Goal: Find specific page/section: Find specific page/section

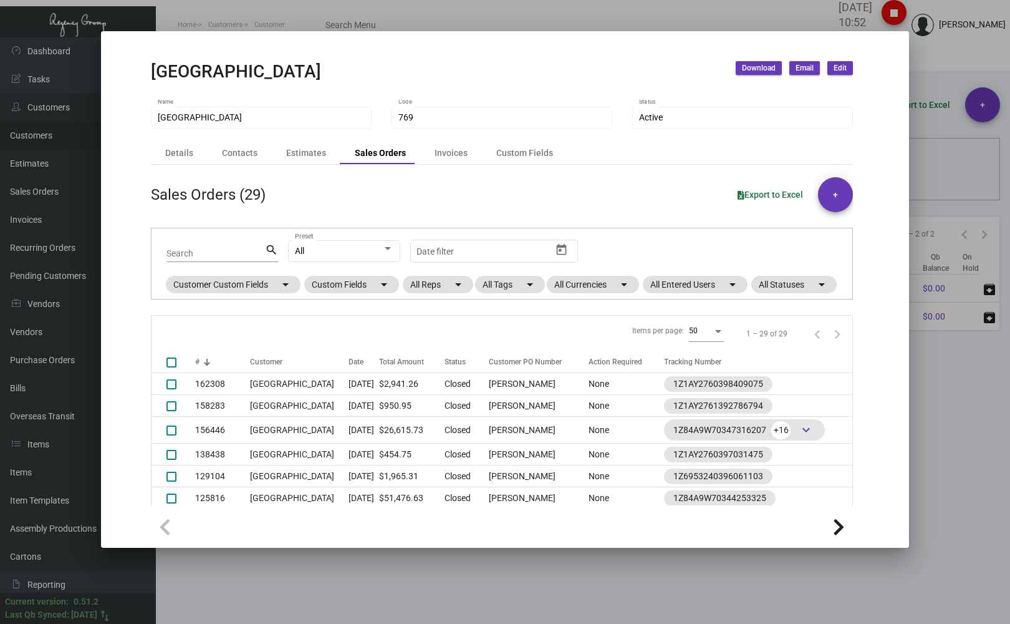
click at [221, 22] on div at bounding box center [505, 312] width 1010 height 624
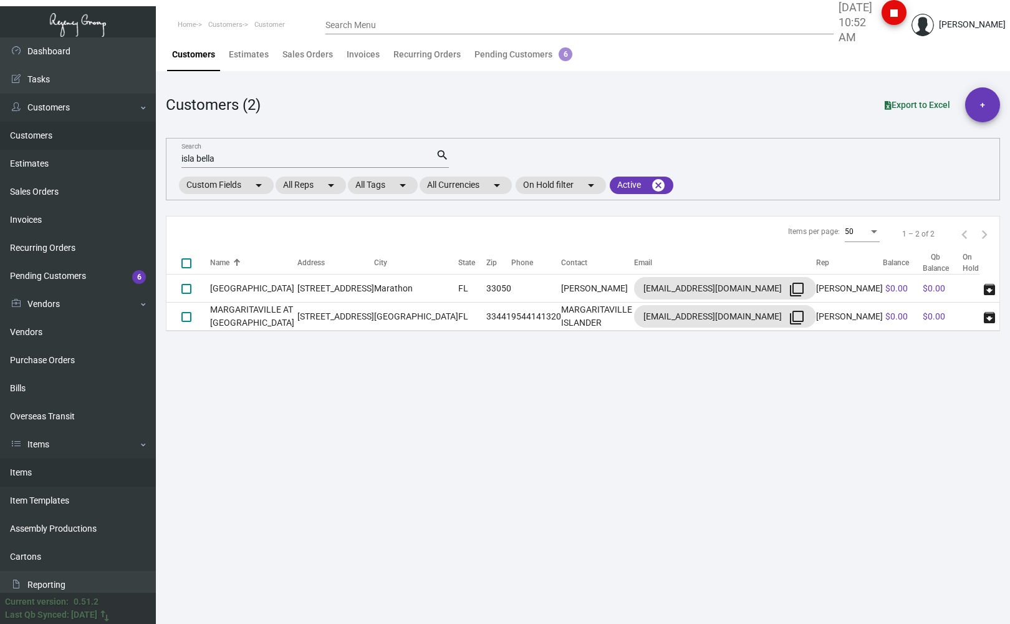
click at [51, 473] on link "Items" at bounding box center [78, 472] width 156 height 28
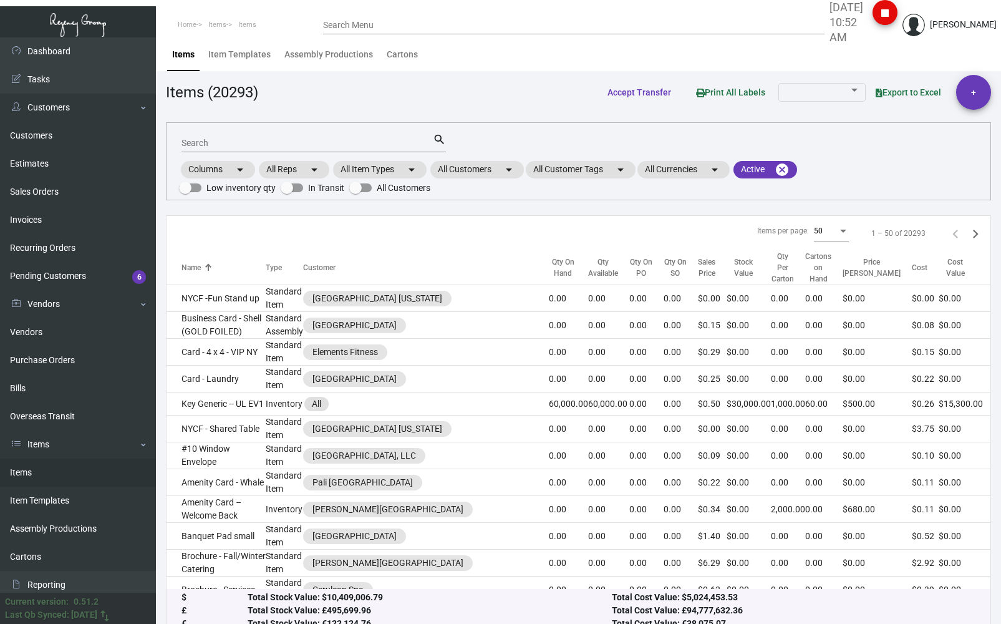
click at [207, 148] on input "Search" at bounding box center [307, 143] width 251 height 10
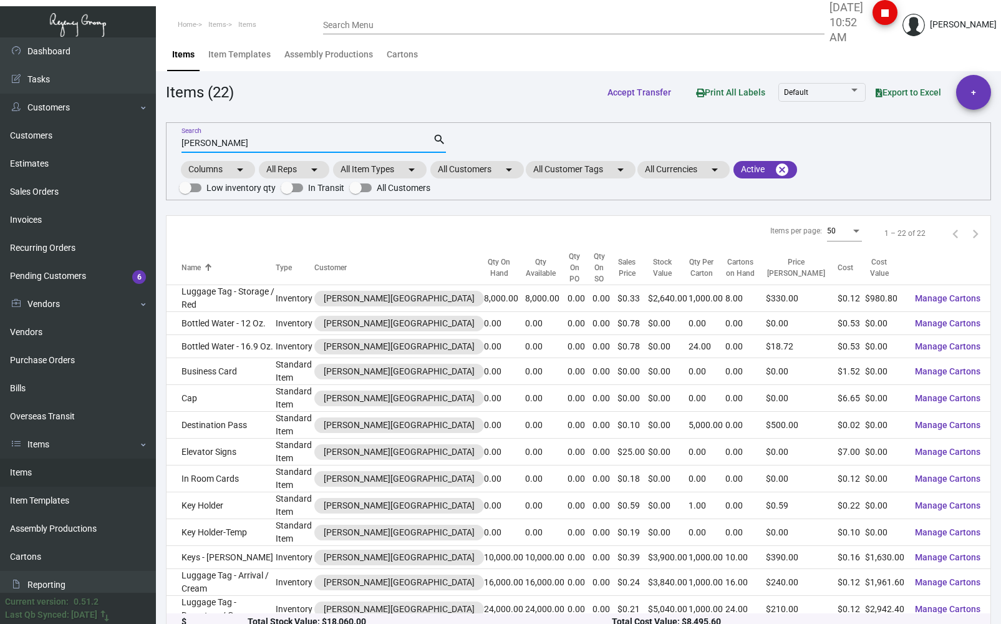
type input "[PERSON_NAME]"
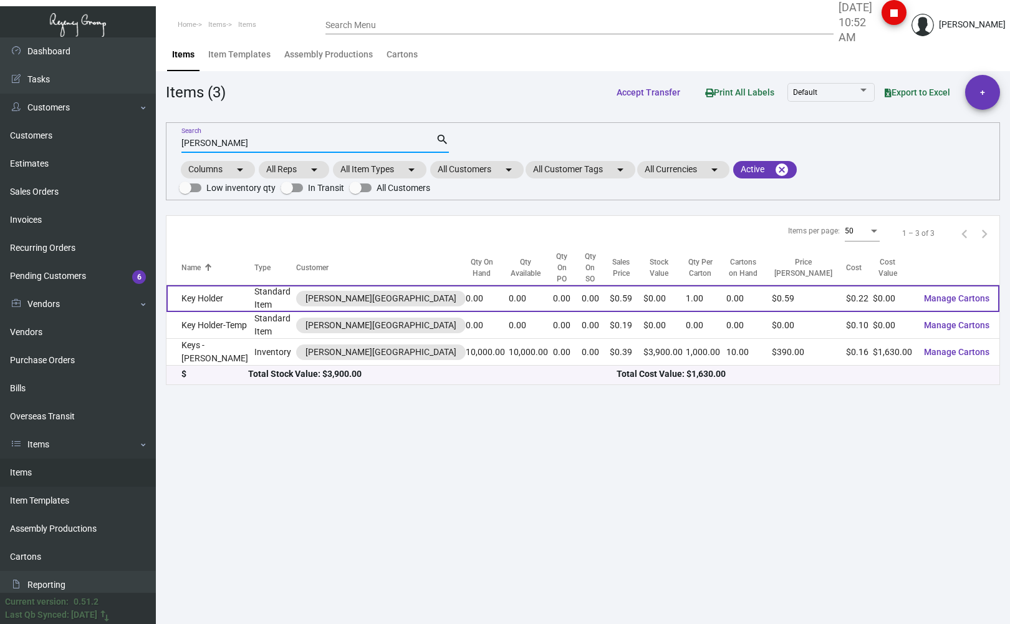
click at [192, 291] on td "Key Holder" at bounding box center [211, 298] width 88 height 27
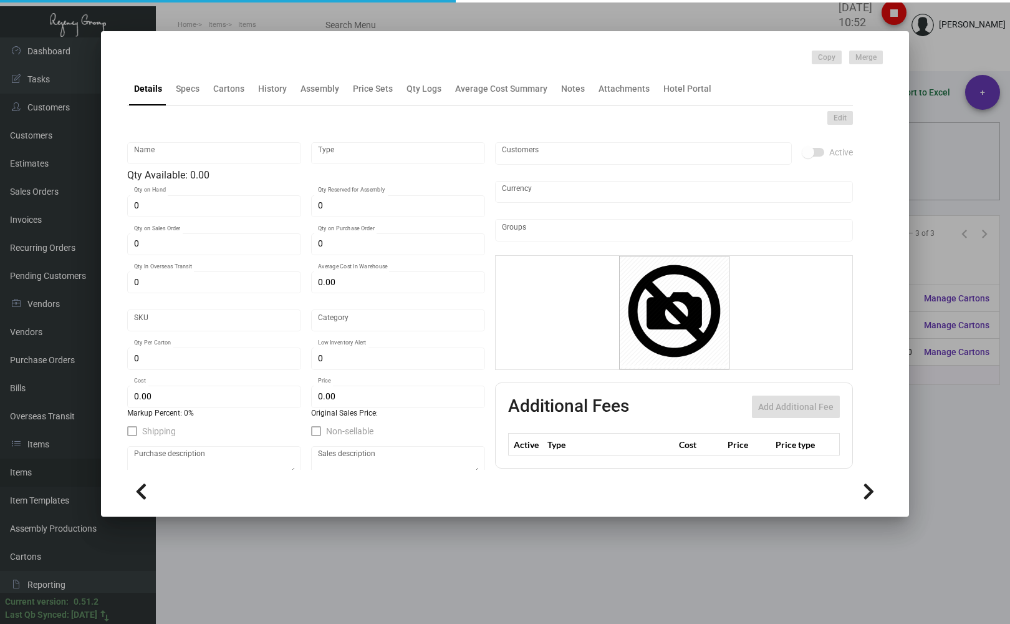
type input "Key Holder"
type input "Standard Item"
type input "$ 0.00"
type input "1056-Key Holder-81"
type input "Standard"
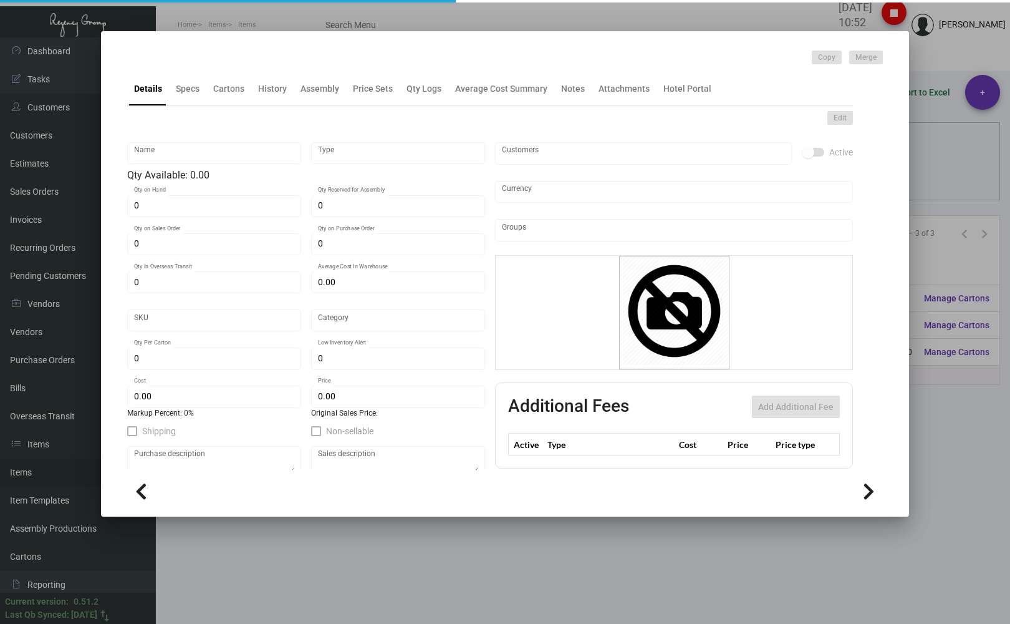
type input "1"
type input "$ 0.21909"
type input "$ 0.59"
checkbox input "true"
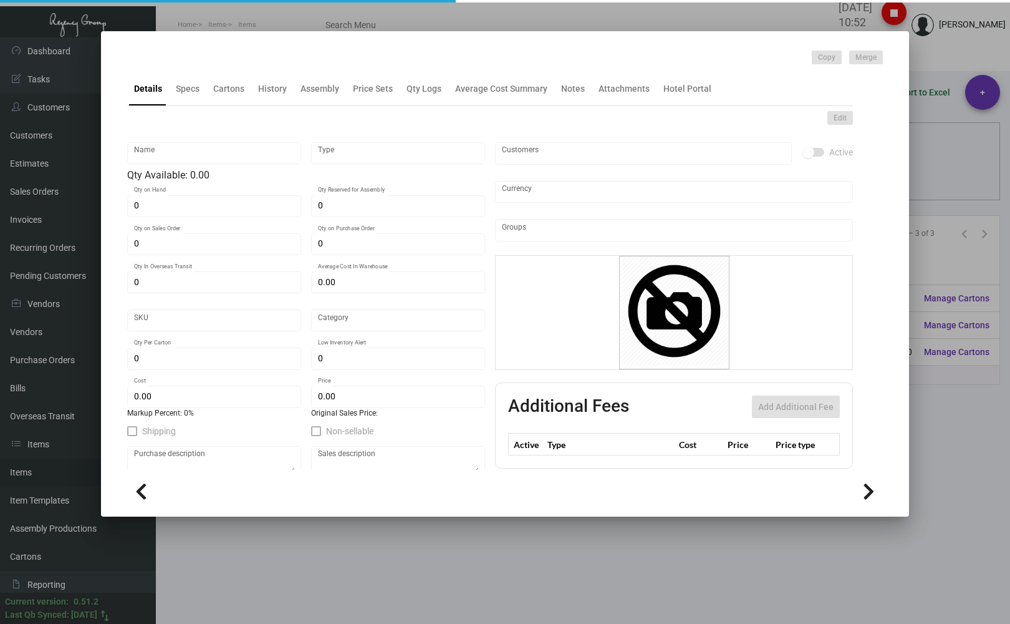
type input "United States Dollar $"
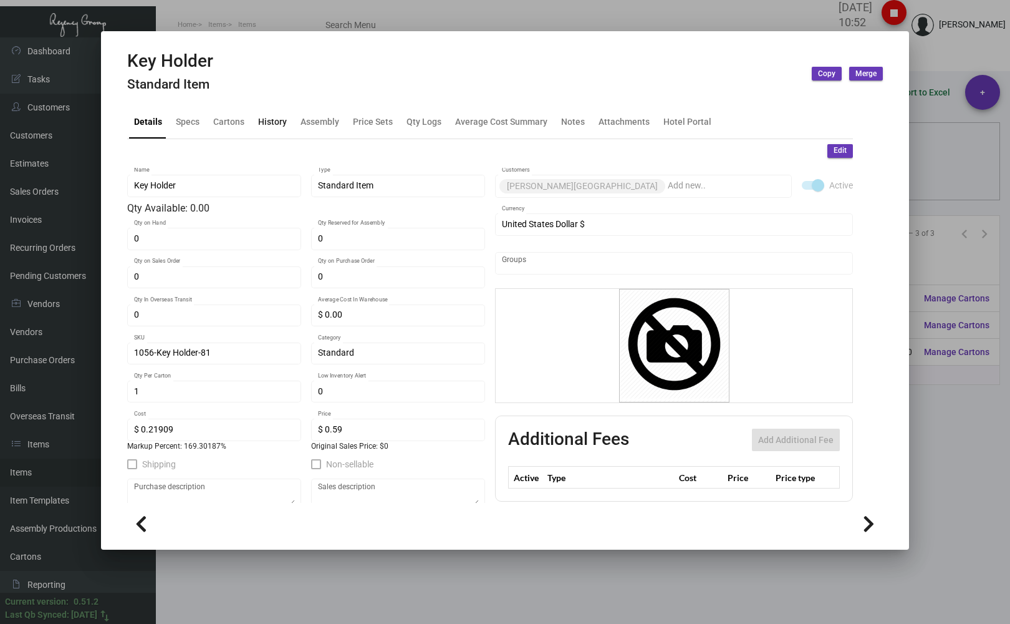
click at [275, 123] on div "History" at bounding box center [272, 121] width 29 height 13
